Goal: Task Accomplishment & Management: Manage account settings

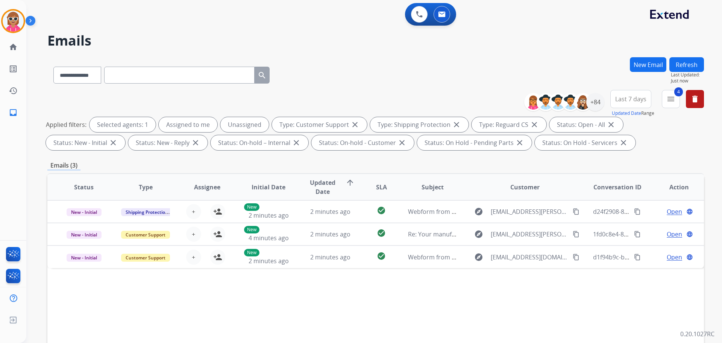
select select "**********"
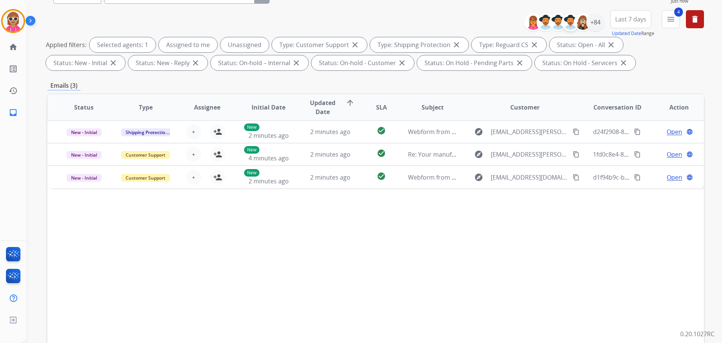
scroll to position [9, 0]
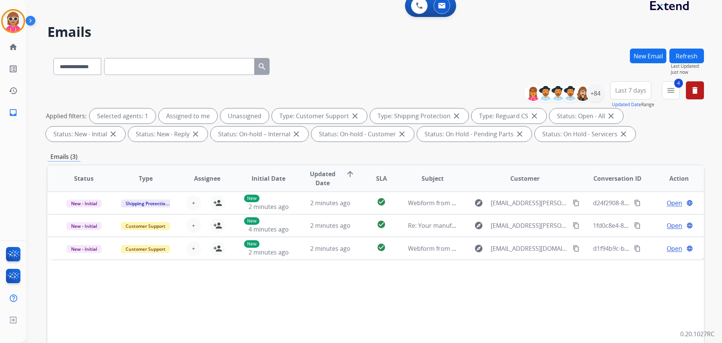
click at [679, 61] on button "Refresh" at bounding box center [687, 56] width 35 height 15
click at [599, 94] on div "+84" at bounding box center [596, 93] width 18 height 18
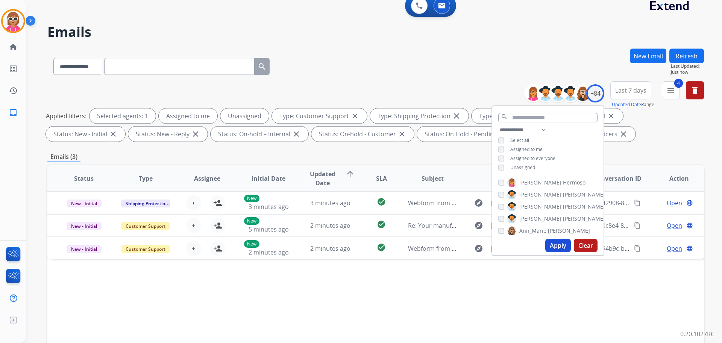
click at [526, 148] on span "Assigned to me" at bounding box center [527, 149] width 32 height 6
click at [554, 248] on button "Apply" at bounding box center [559, 246] width 26 height 14
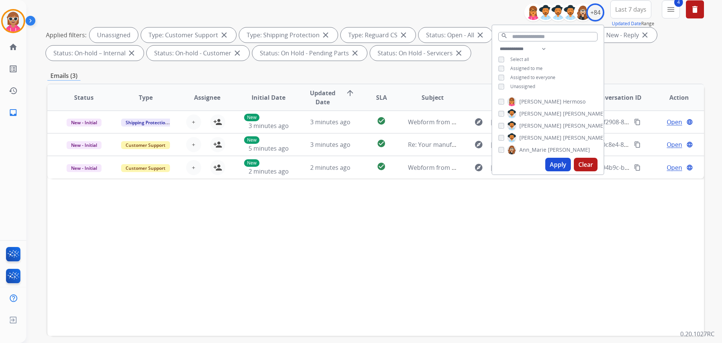
scroll to position [113, 0]
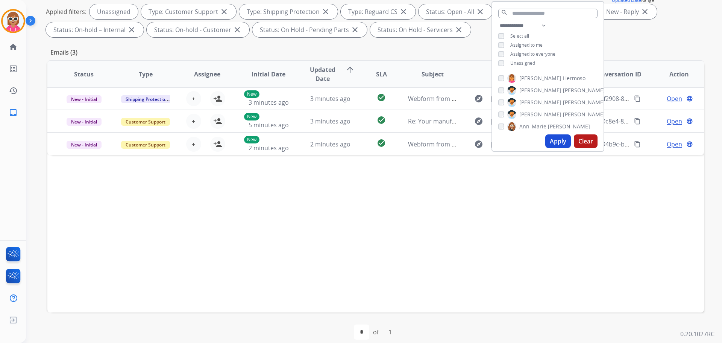
drag, startPoint x: 356, startPoint y: 218, endPoint x: 357, endPoint y: 213, distance: 5.7
click at [357, 213] on div "Status Type Assignee Initial Date Updated Date arrow_upward SLA Subject Custome…" at bounding box center [375, 186] width 657 height 252
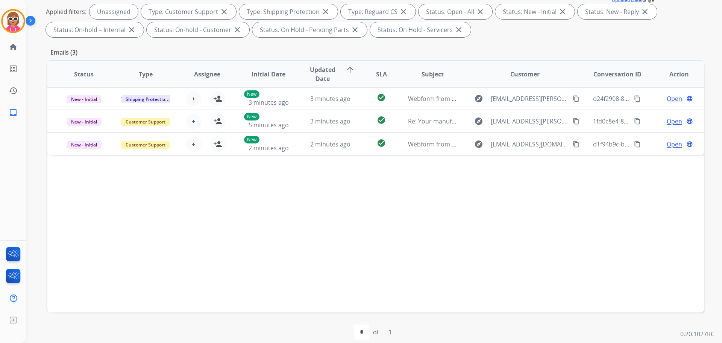
click at [322, 243] on div "Status Type Assignee Initial Date Updated Date arrow_upward SLA Subject Custome…" at bounding box center [375, 186] width 657 height 252
click at [297, 234] on div "Status Type Assignee Initial Date Updated Date arrow_upward SLA Subject Custome…" at bounding box center [375, 186] width 657 height 252
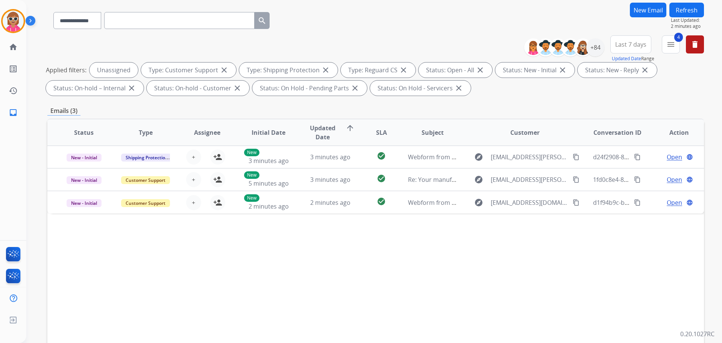
scroll to position [0, 0]
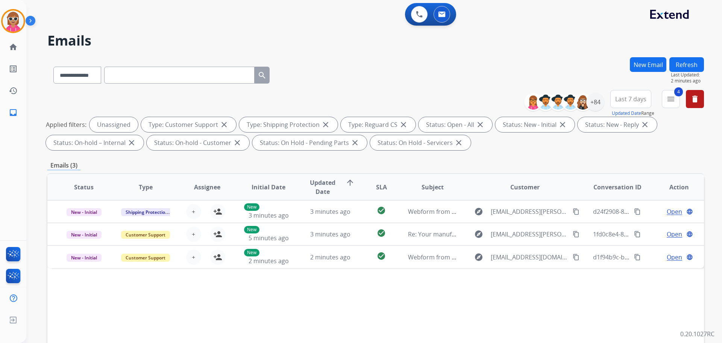
click at [682, 68] on button "Refresh" at bounding box center [687, 64] width 35 height 15
drag, startPoint x: 291, startPoint y: 302, endPoint x: 295, endPoint y: 298, distance: 5.6
click at [294, 300] on div "Status Type Assignee Initial Date Updated Date arrow_upward SLA Subject Custome…" at bounding box center [375, 299] width 657 height 252
